Goal: Task Accomplishment & Management: Manage account settings

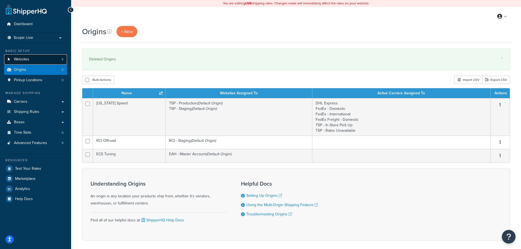
click at [34, 61] on link "Websites 4" at bounding box center [35, 59] width 63 height 10
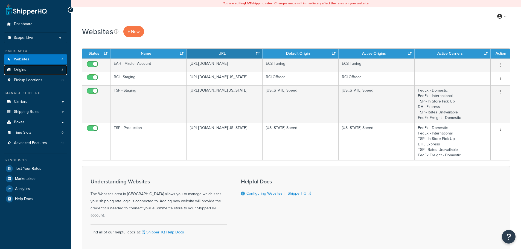
click at [30, 71] on link "Origins 3" at bounding box center [35, 70] width 63 height 10
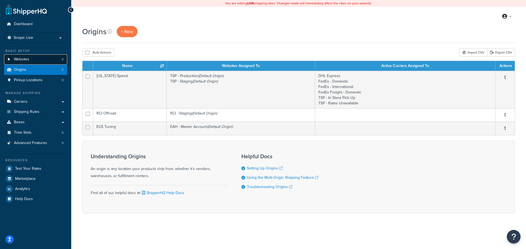
click at [34, 60] on link "Websites 4" at bounding box center [35, 59] width 63 height 10
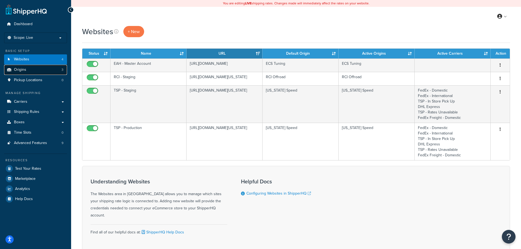
click at [35, 69] on link "Origins 3" at bounding box center [35, 70] width 63 height 10
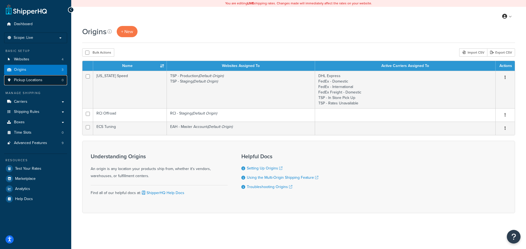
click at [34, 80] on span "Pickup Locations" at bounding box center [28, 80] width 28 height 5
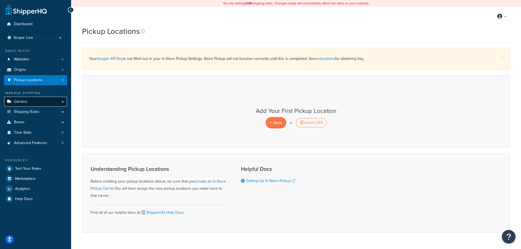
click at [42, 101] on link "Carriers" at bounding box center [35, 102] width 63 height 10
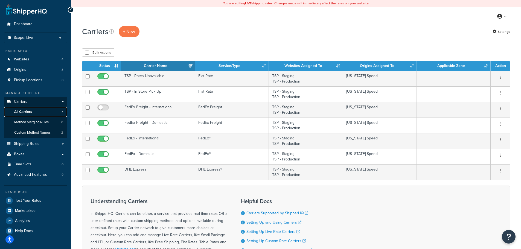
click at [41, 111] on link "All Carriers 7" at bounding box center [35, 112] width 63 height 10
click at [41, 122] on span "Method Merging Rules" at bounding box center [31, 122] width 34 height 5
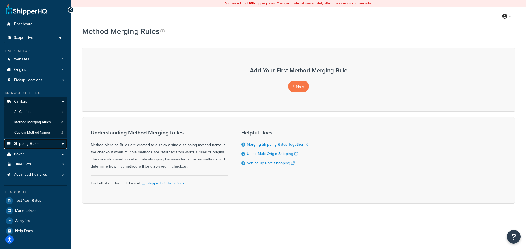
click at [41, 142] on link "Shipping Rules" at bounding box center [35, 144] width 63 height 10
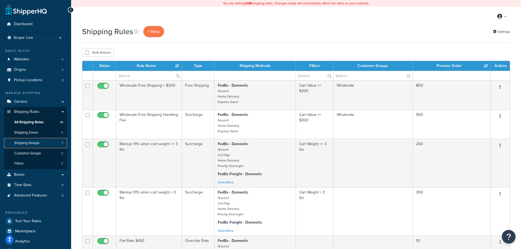
click at [40, 146] on link "Shipping Groups 7" at bounding box center [35, 143] width 63 height 10
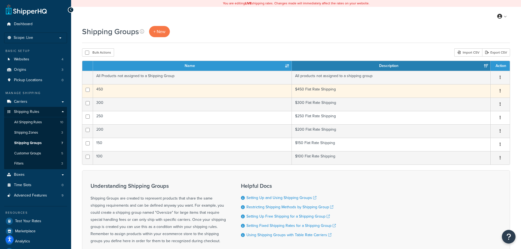
click at [169, 88] on td "450" at bounding box center [192, 90] width 199 height 13
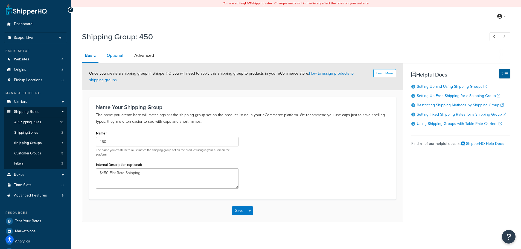
click at [117, 58] on link "Optional" at bounding box center [115, 55] width 22 height 13
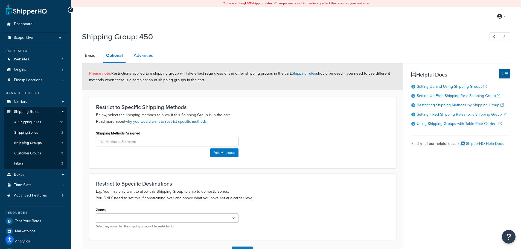
click at [147, 55] on link "Advanced" at bounding box center [143, 55] width 25 height 13
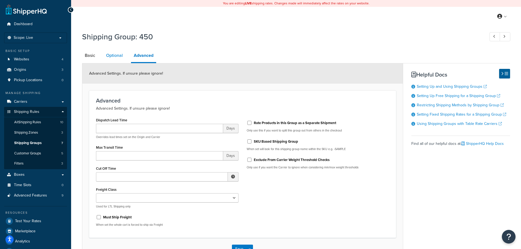
click at [120, 56] on link "Optional" at bounding box center [114, 55] width 22 height 13
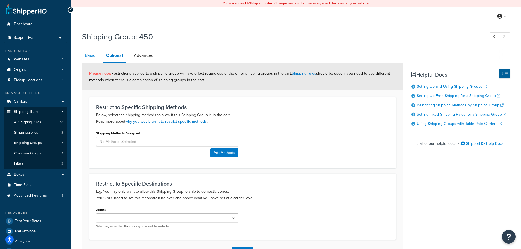
click at [89, 55] on link "Basic" at bounding box center [90, 55] width 16 height 13
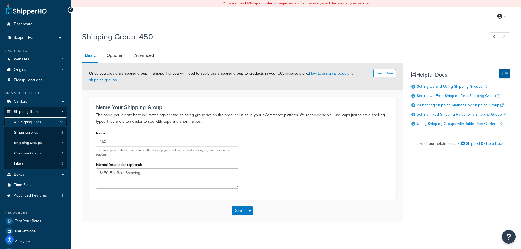
click at [41, 124] on span "All Shipping Rules" at bounding box center [27, 122] width 27 height 5
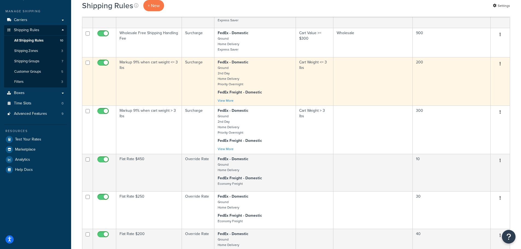
scroll to position [137, 0]
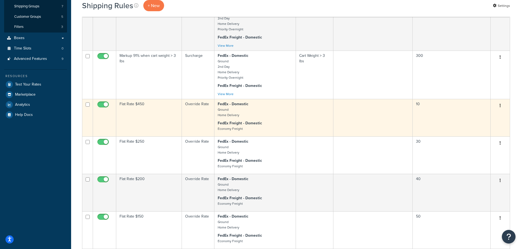
click at [149, 116] on td "Flat Rate $450" at bounding box center [149, 117] width 66 height 37
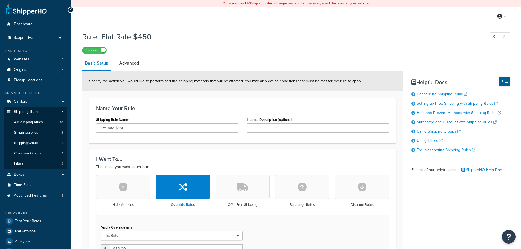
select select "ITEM"
click at [38, 120] on span "All Shipping Rules" at bounding box center [28, 122] width 28 height 5
